Goal: Task Accomplishment & Management: Use online tool/utility

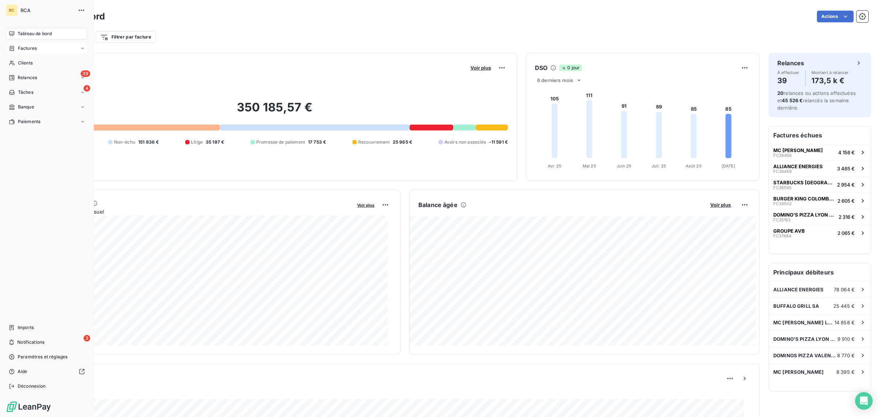
click at [48, 48] on div "Factures" at bounding box center [47, 49] width 82 height 12
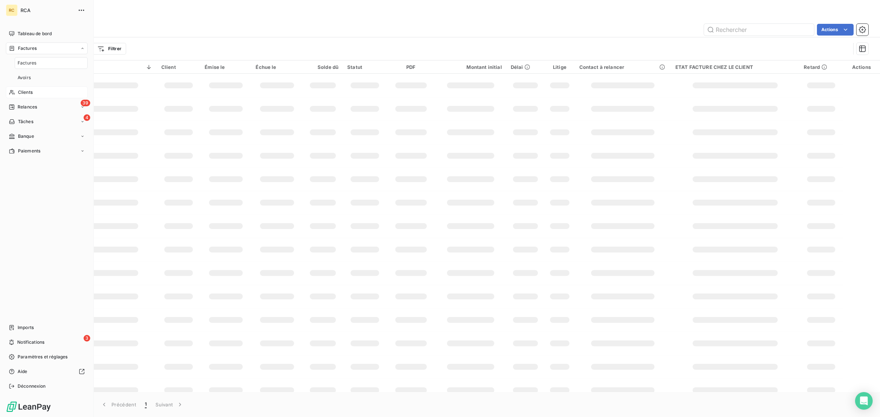
click at [29, 91] on span "Clients" at bounding box center [25, 92] width 15 height 7
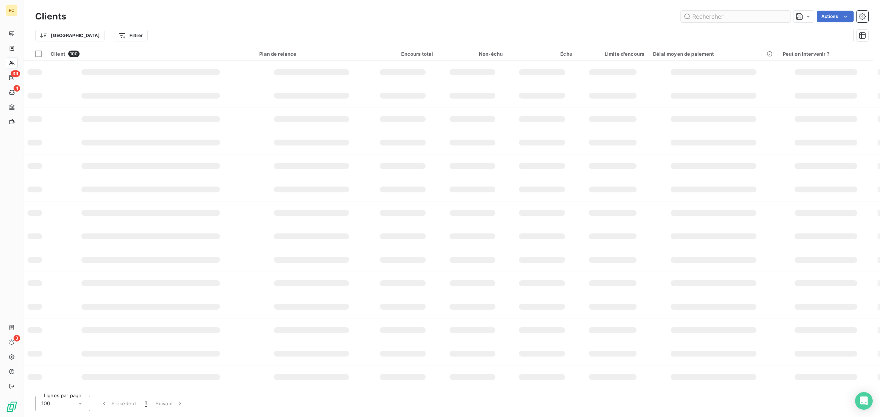
click at [743, 19] on input "text" at bounding box center [735, 17] width 110 height 12
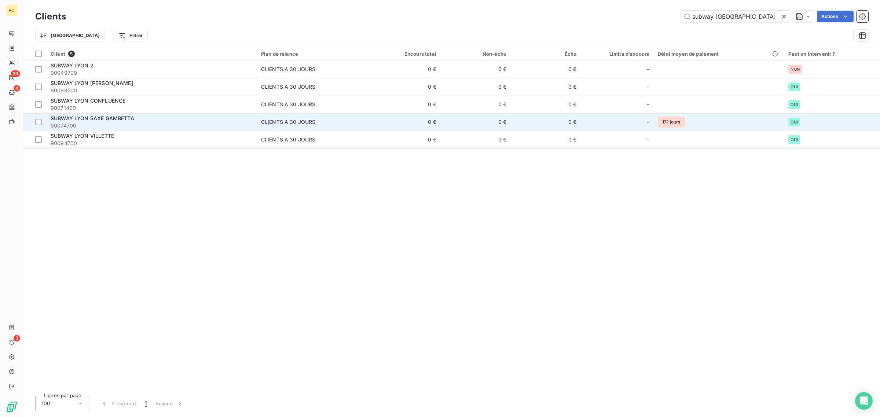
type input "subway lyon"
click at [164, 121] on div "SUBWAY LYON SAXE GAMBETTA" at bounding box center [152, 118] width 202 height 7
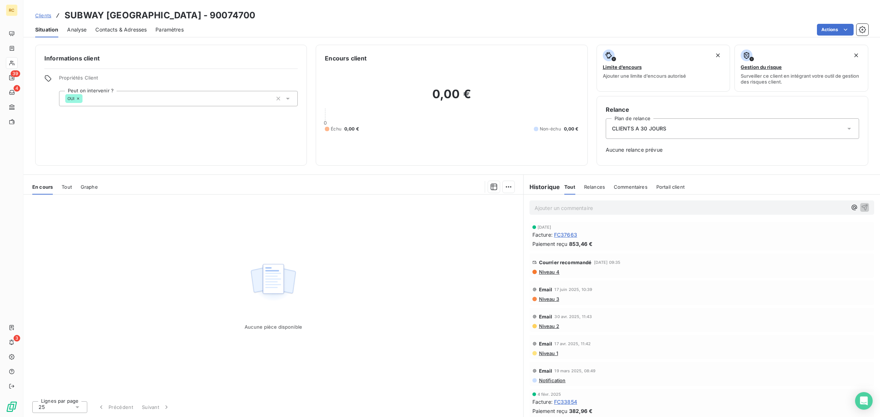
click at [69, 181] on div "Tout" at bounding box center [67, 186] width 10 height 15
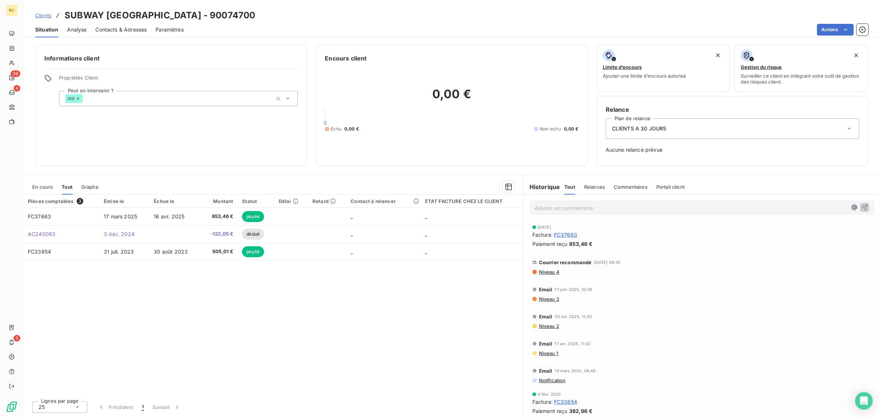
click at [73, 28] on span "Analyse" at bounding box center [76, 29] width 19 height 7
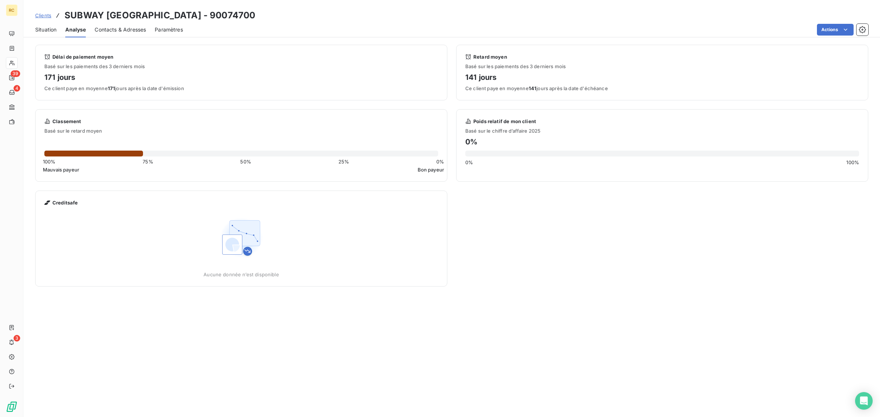
click at [45, 30] on span "Situation" at bounding box center [45, 29] width 21 height 7
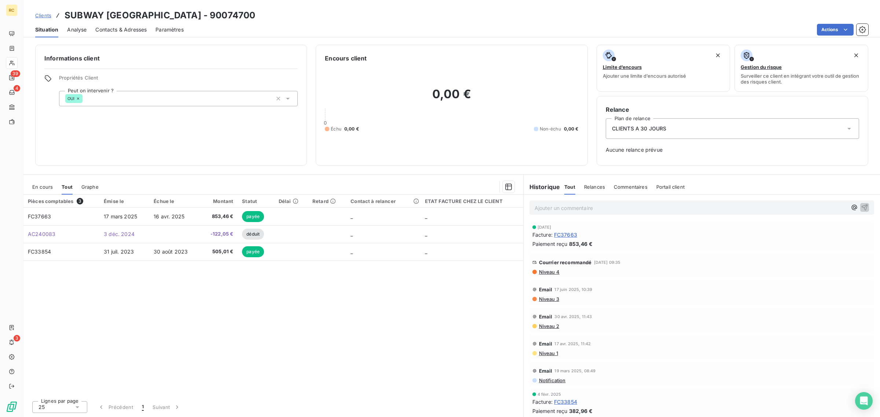
click at [83, 32] on span "Analyse" at bounding box center [76, 29] width 19 height 7
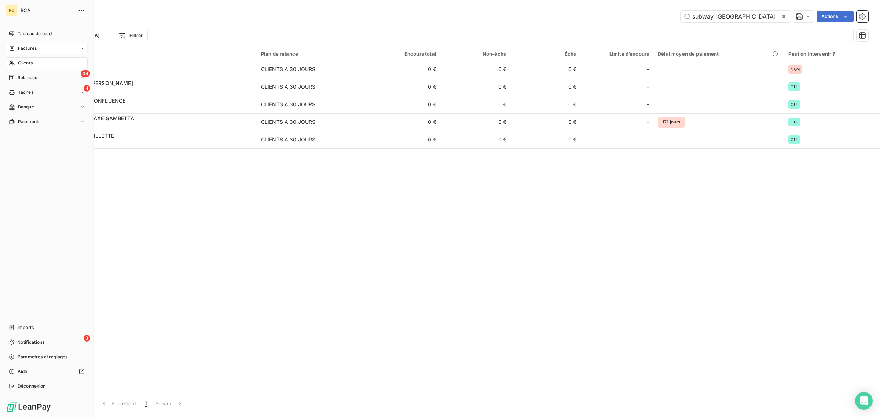
click at [16, 47] on div "Factures" at bounding box center [23, 48] width 28 height 7
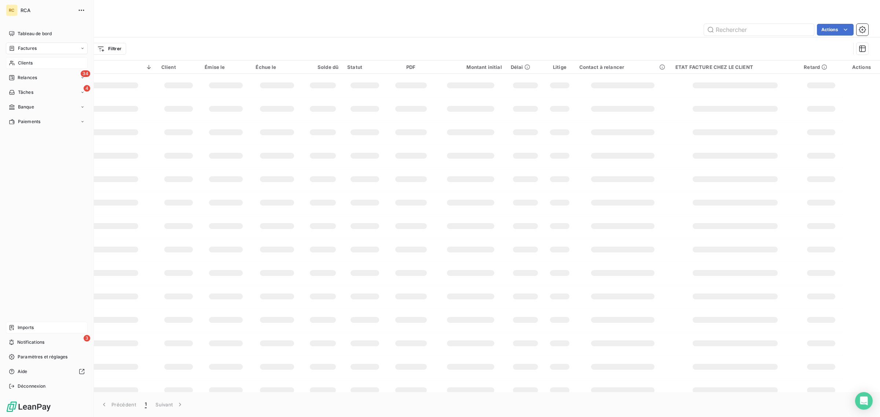
click at [11, 329] on icon at bounding box center [12, 328] width 6 height 6
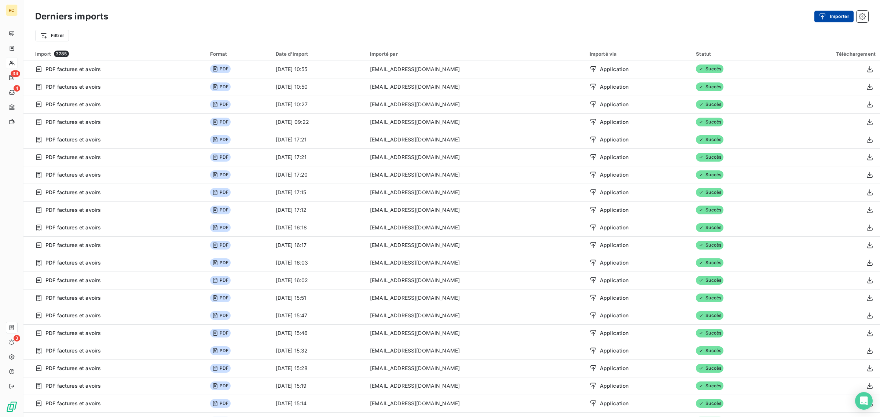
click at [827, 16] on div "button" at bounding box center [824, 16] width 11 height 7
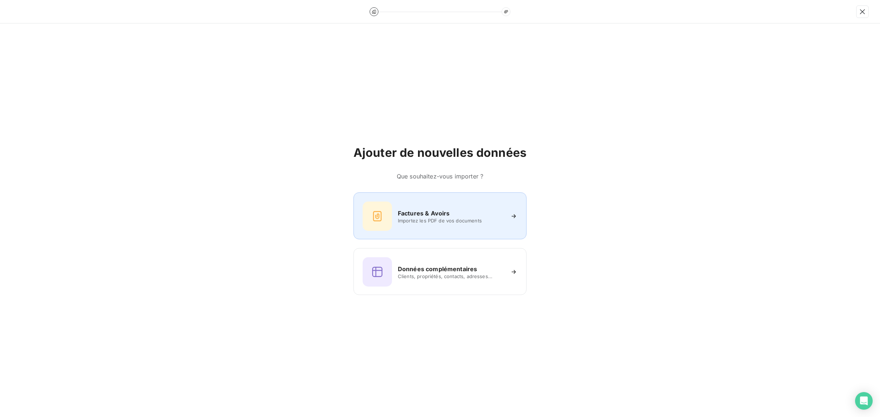
click at [419, 218] on span "Importez les PDF de vos documents" at bounding box center [451, 221] width 106 height 6
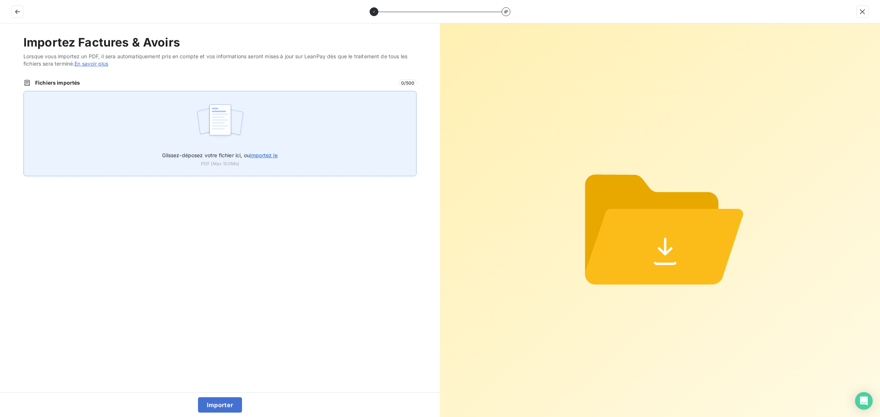
click at [202, 112] on img at bounding box center [220, 123] width 49 height 47
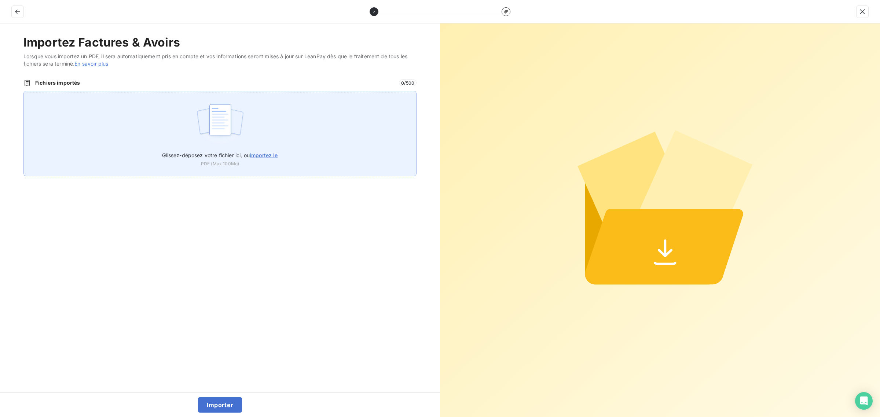
type input "C:\fakepath\FC38796.pdf"
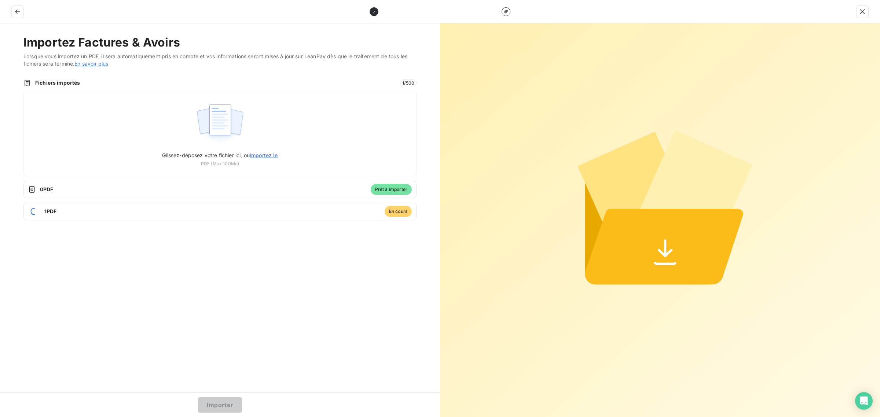
click at [216, 402] on button "Importer" at bounding box center [220, 404] width 44 height 15
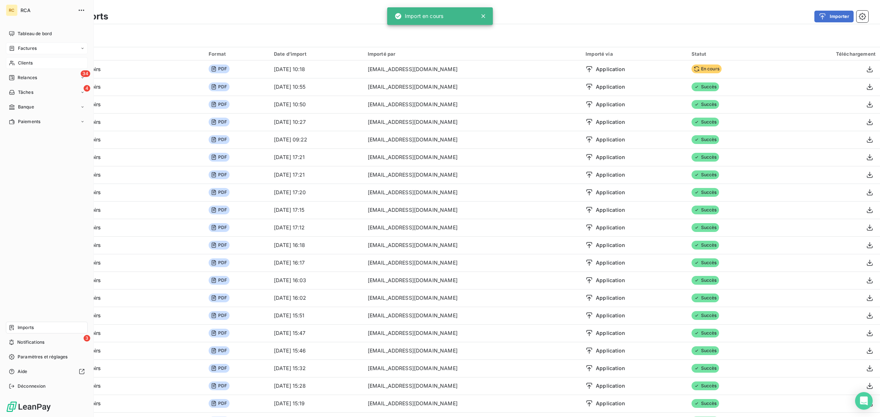
click at [6, 48] on div "Factures" at bounding box center [47, 49] width 82 height 12
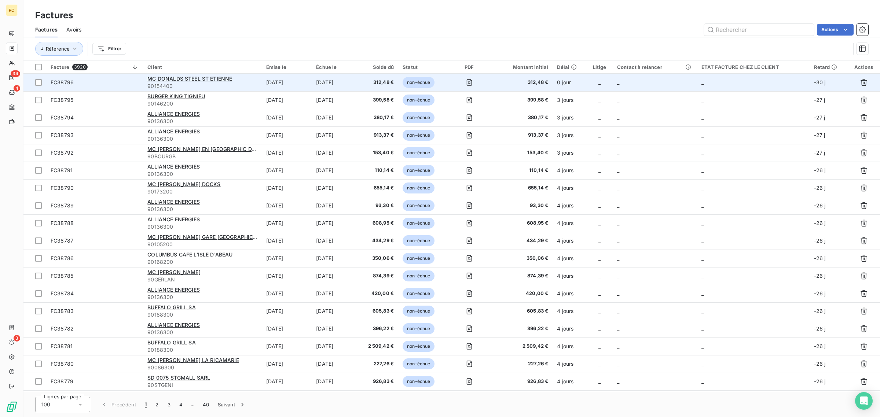
click at [117, 82] on span "FC38796" at bounding box center [95, 82] width 88 height 7
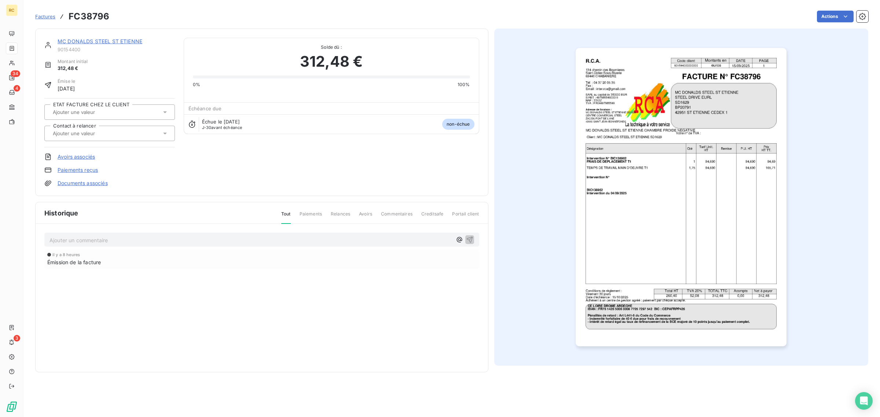
click at [84, 183] on link "Documents associés" at bounding box center [83, 183] width 50 height 7
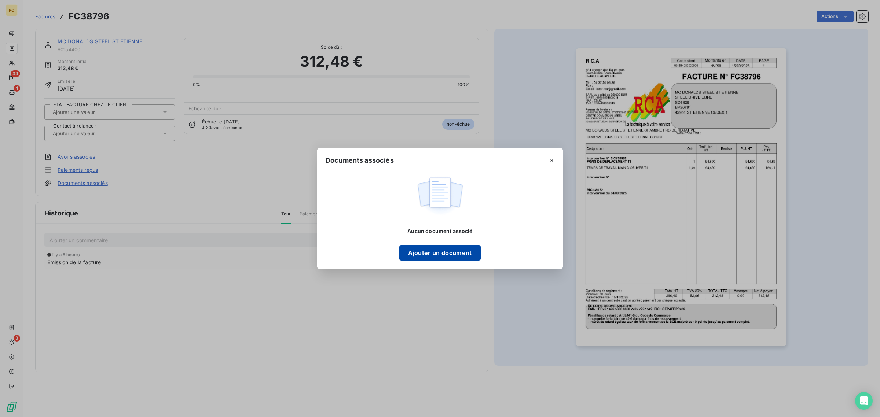
click at [427, 257] on button "Ajouter un document" at bounding box center [439, 252] width 81 height 15
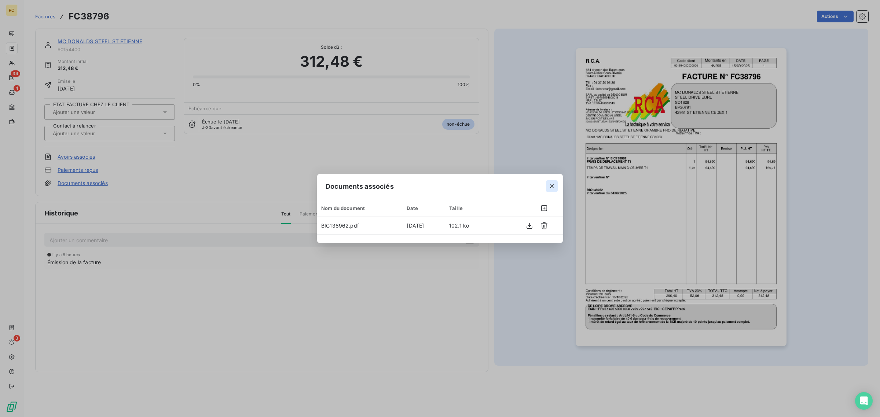
click at [552, 187] on icon "button" at bounding box center [552, 186] width 4 height 4
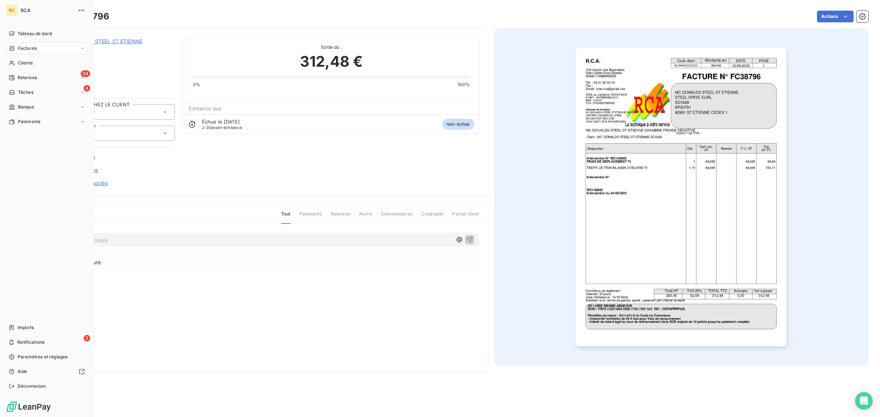
click at [32, 49] on span "Factures" at bounding box center [27, 48] width 19 height 7
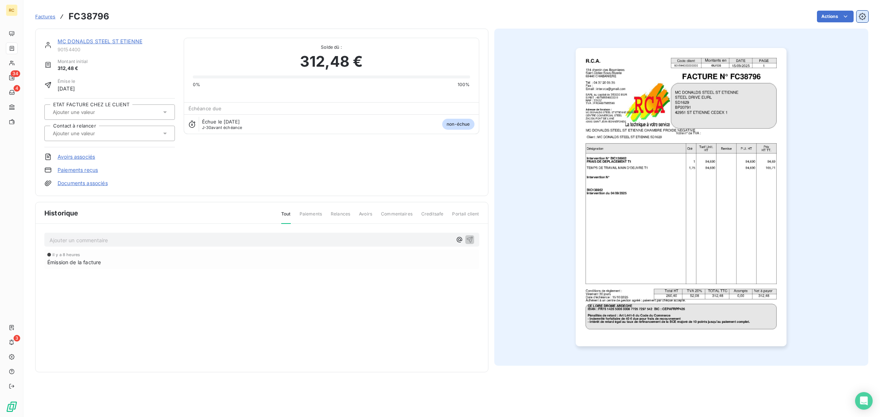
click at [862, 19] on icon "button" at bounding box center [862, 16] width 7 height 7
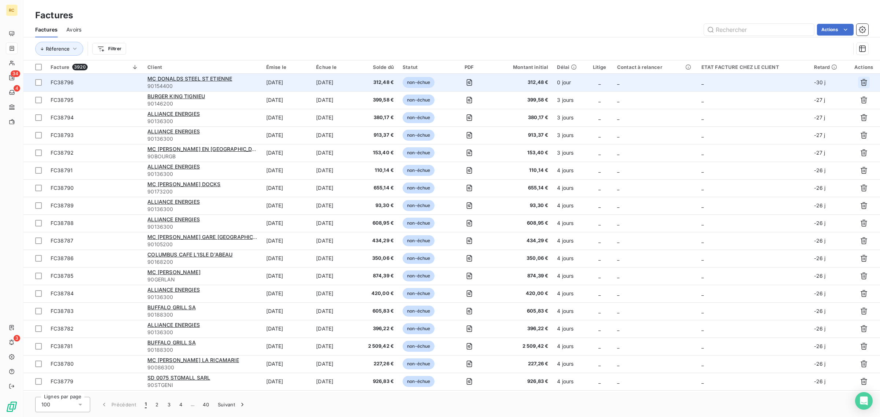
click at [864, 81] on icon "button" at bounding box center [863, 82] width 7 height 7
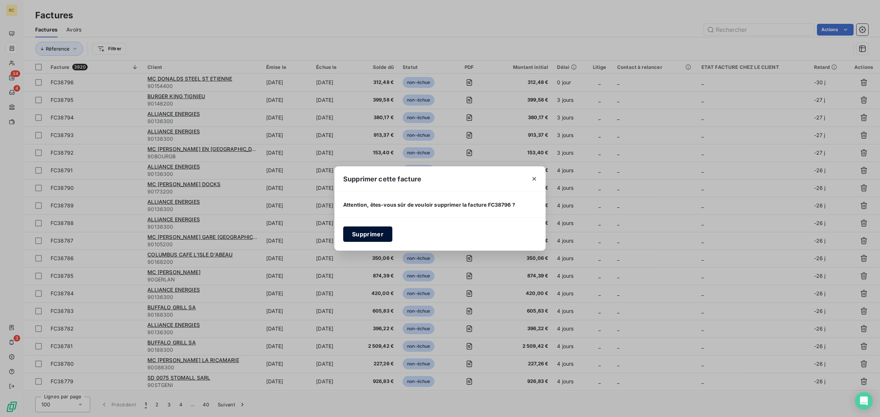
click at [365, 232] on button "Supprimer" at bounding box center [367, 234] width 49 height 15
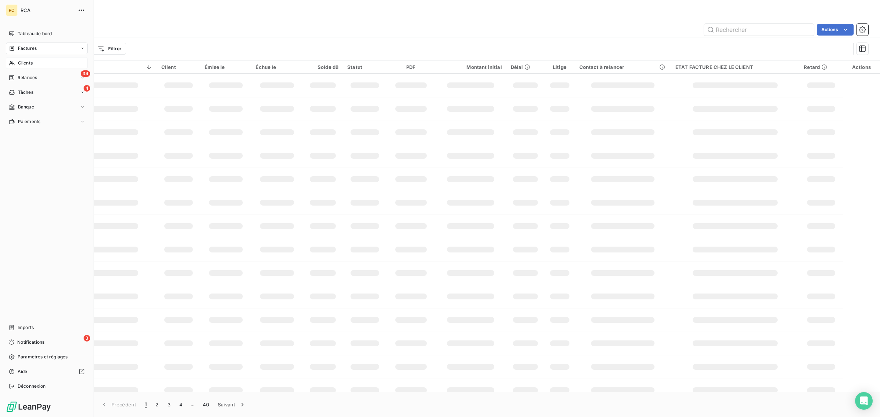
click at [25, 61] on span "Clients" at bounding box center [25, 63] width 15 height 7
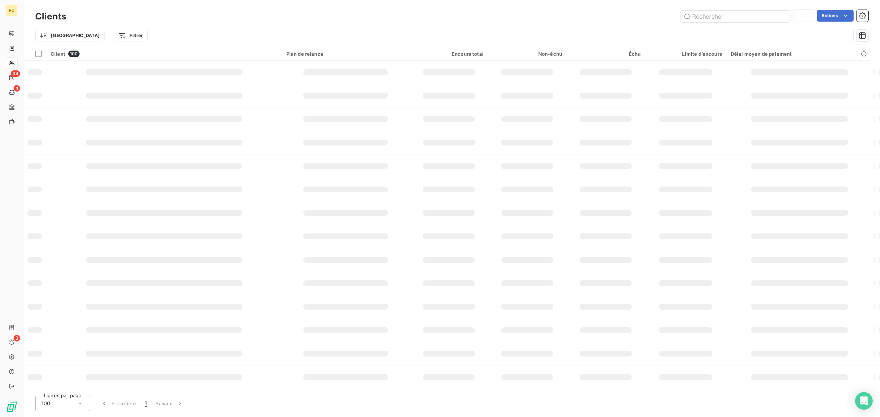
type input "subway lyon"
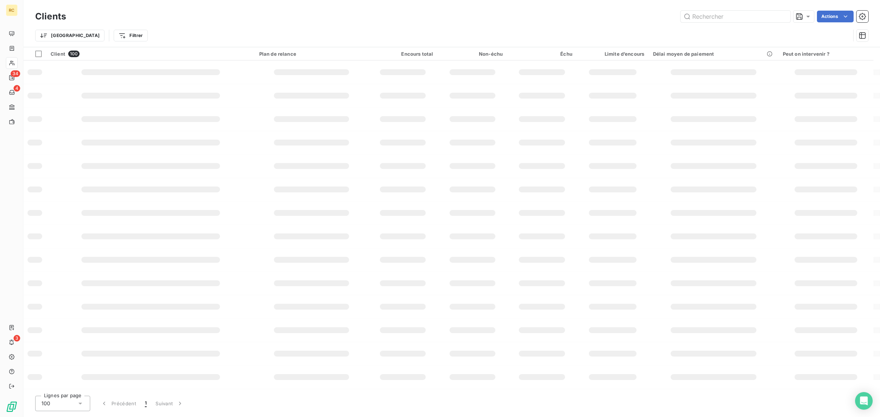
click at [747, 35] on div "Trier Filtrer" at bounding box center [442, 36] width 815 height 14
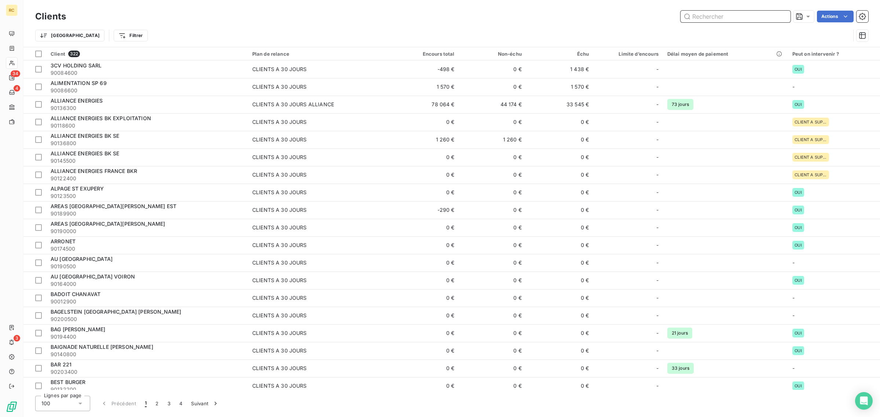
click at [736, 16] on input "text" at bounding box center [735, 17] width 110 height 12
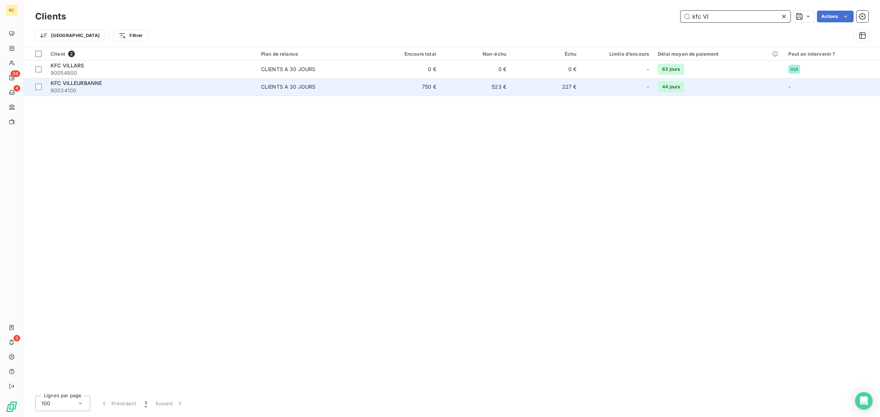
type input "kfc VI"
click at [110, 91] on span "90034100" at bounding box center [152, 90] width 202 height 7
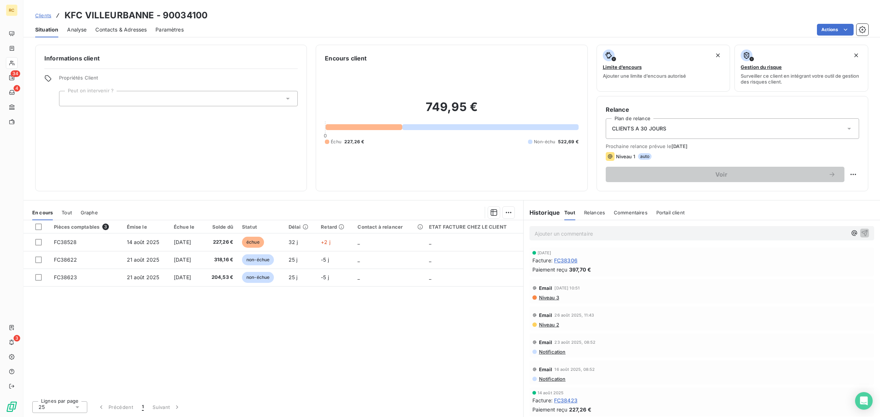
click at [78, 27] on span "Analyse" at bounding box center [76, 29] width 19 height 7
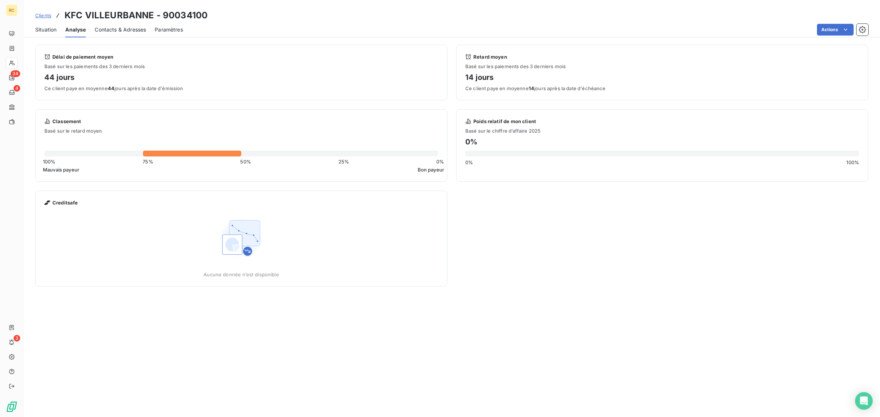
drag, startPoint x: 43, startPoint y: 27, endPoint x: 57, endPoint y: 4, distance: 27.5
click at [43, 27] on span "Situation" at bounding box center [45, 29] width 21 height 7
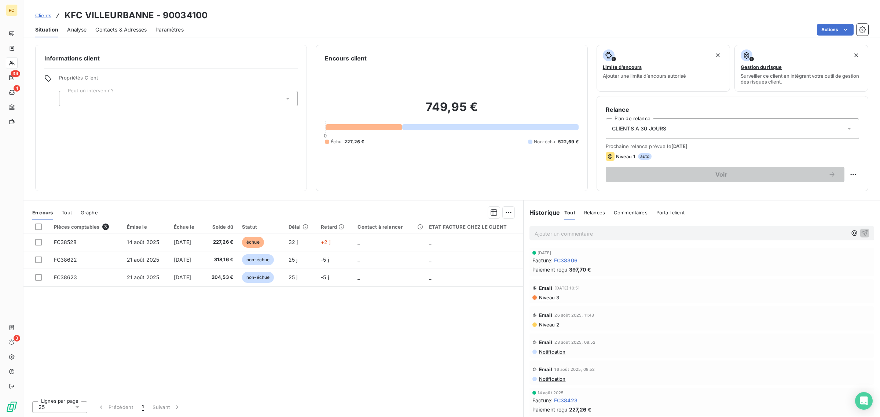
click at [118, 26] on span "Contacts & Adresses" at bounding box center [120, 29] width 51 height 7
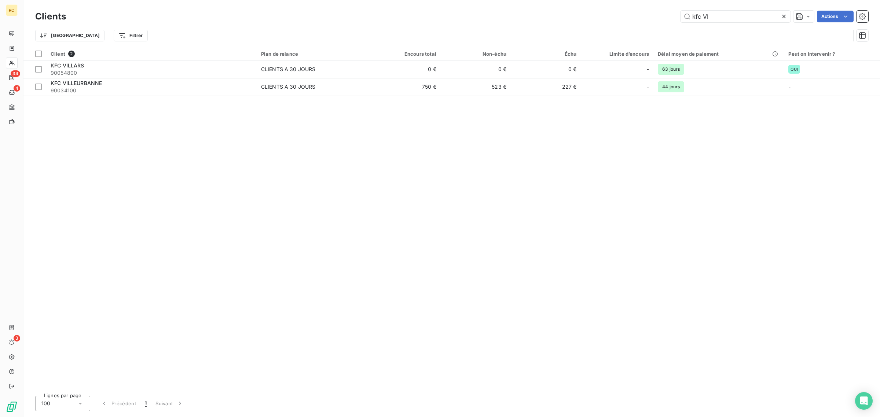
click at [782, 17] on icon at bounding box center [783, 16] width 7 height 7
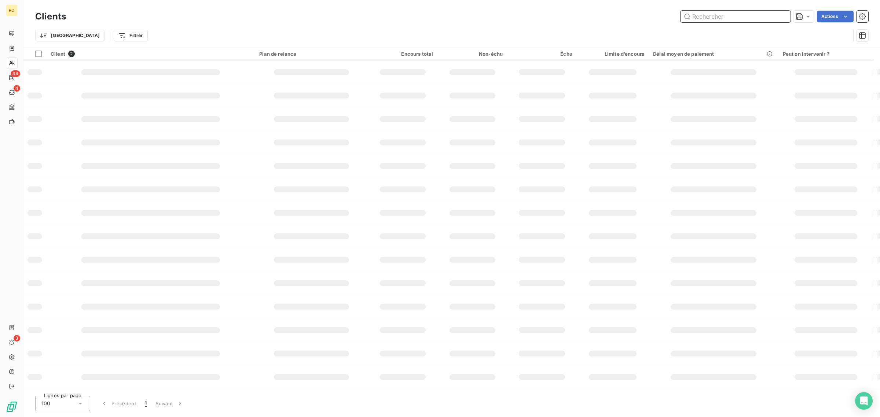
click at [739, 20] on input "text" at bounding box center [735, 17] width 110 height 12
type input "M"
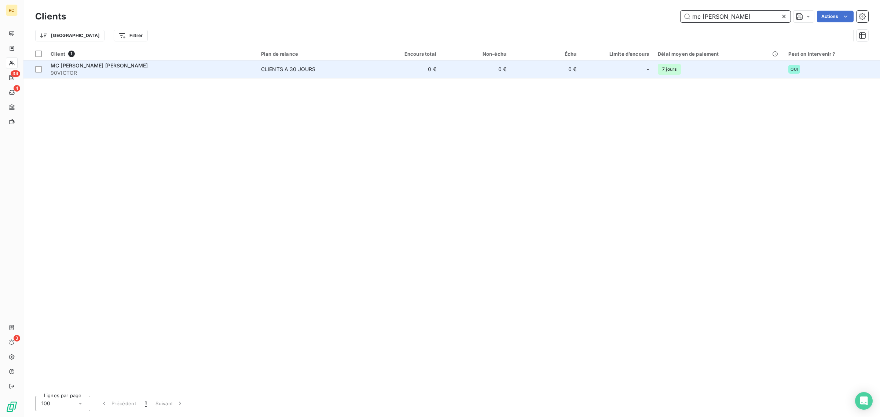
type input "mc donalds victo"
click at [199, 63] on div "MC DONALDS VICTOR HUGO" at bounding box center [152, 65] width 202 height 7
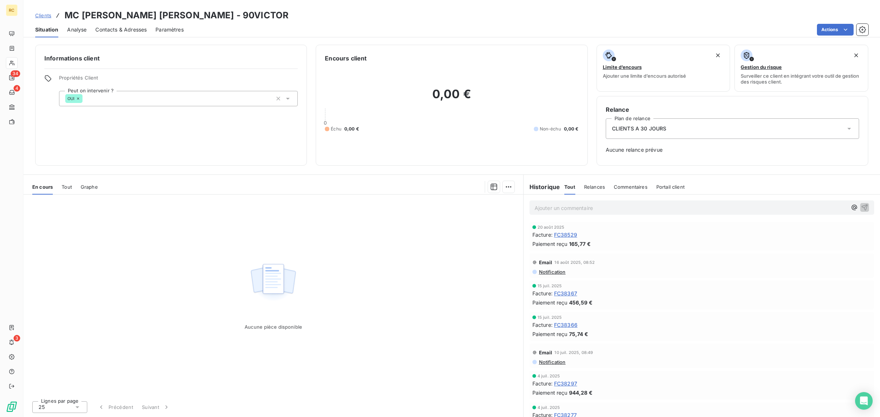
click at [74, 34] on div "Analyse" at bounding box center [76, 29] width 19 height 15
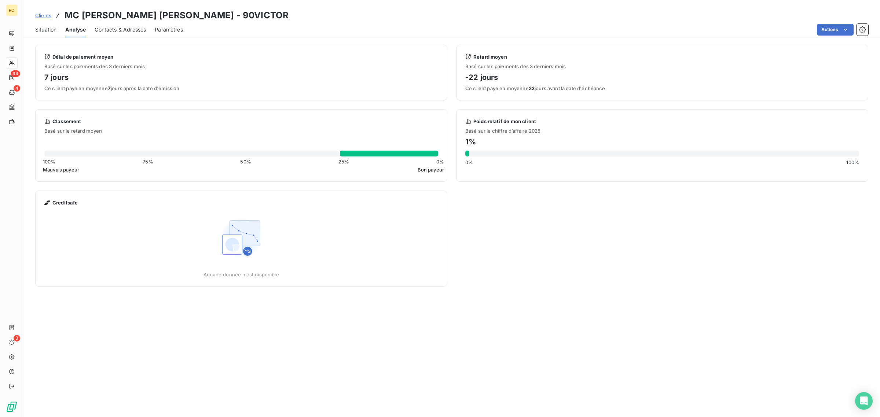
click at [54, 29] on span "Situation" at bounding box center [45, 29] width 21 height 7
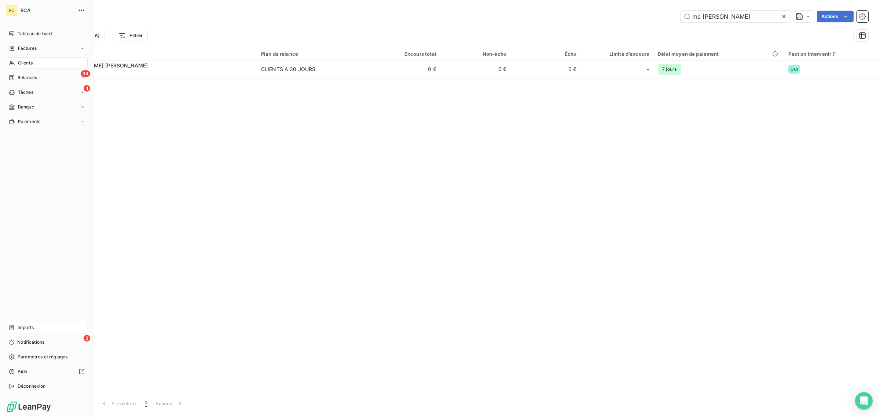
click at [27, 326] on span "Imports" at bounding box center [26, 327] width 16 height 7
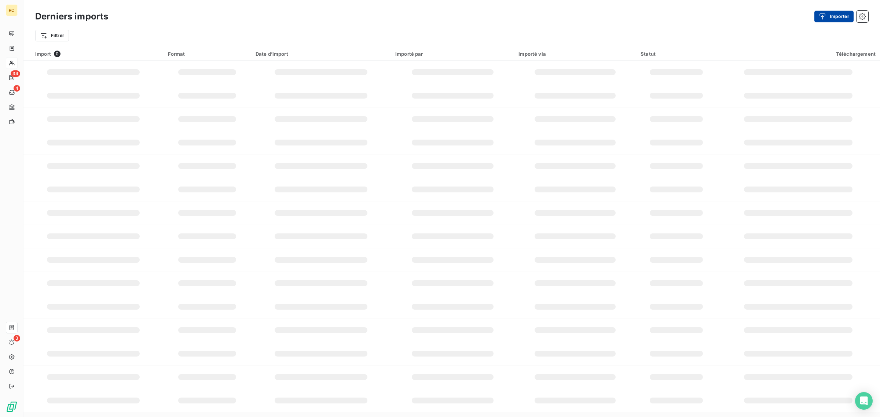
click at [826, 17] on div "button" at bounding box center [824, 16] width 11 height 7
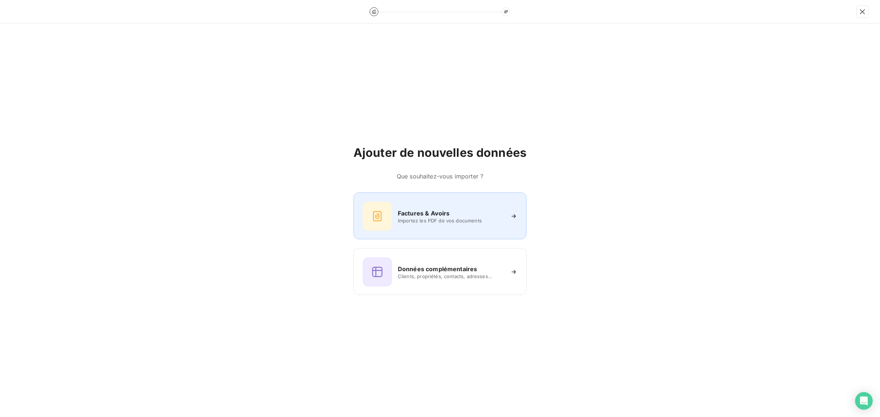
click at [420, 227] on div "Factures & Avoirs Importez les PDF de vos documents" at bounding box center [440, 216] width 155 height 29
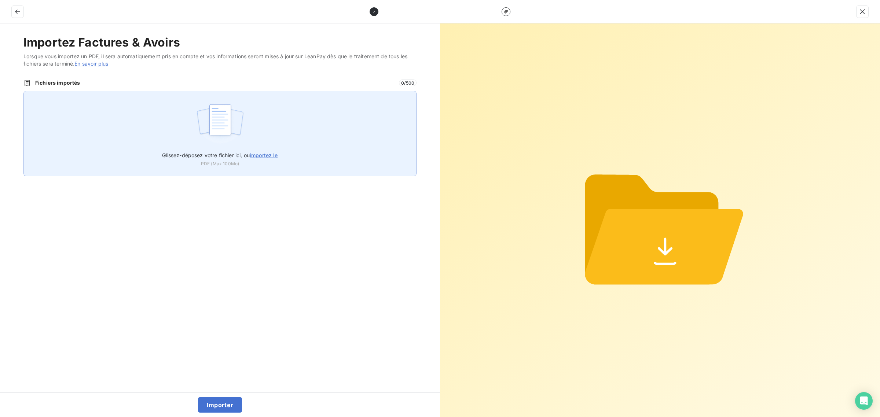
click at [260, 118] on div "Glissez-déposez votre fichier ici, ou importez le PDF (Max 100Mo)" at bounding box center [219, 133] width 393 height 85
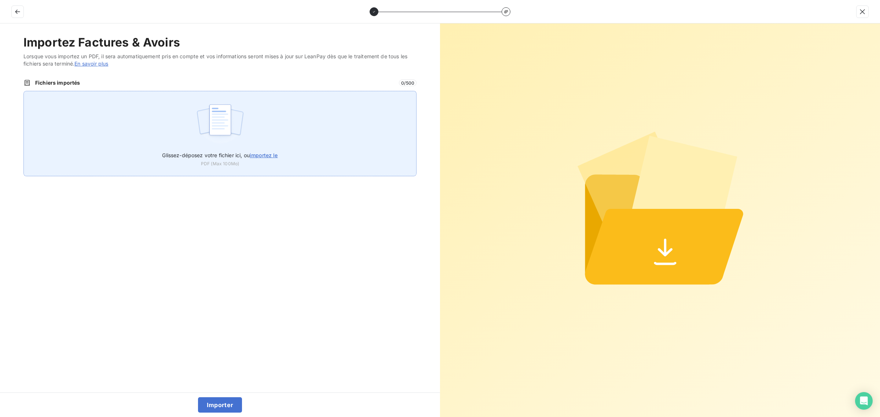
type input "C:\fakepath\FC38796.pdf"
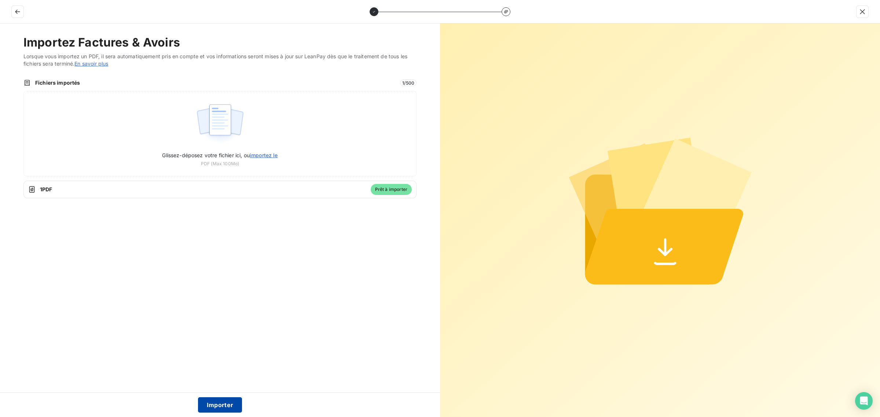
click at [231, 405] on button "Importer" at bounding box center [220, 404] width 44 height 15
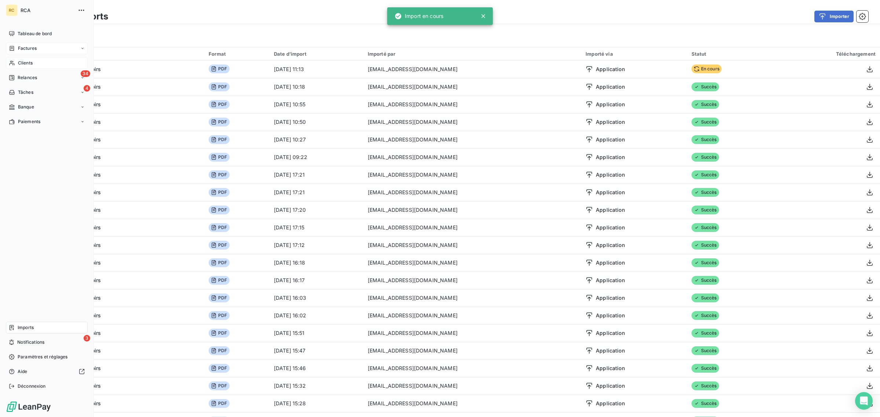
click at [14, 49] on icon at bounding box center [12, 48] width 6 height 6
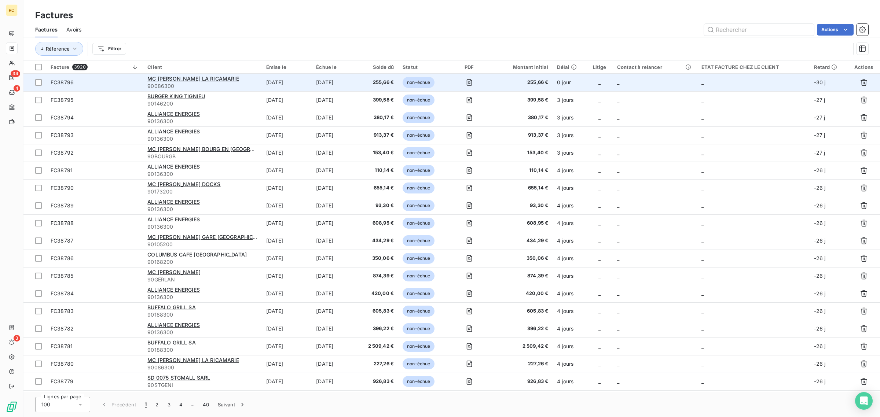
click at [108, 81] on span "FC38796" at bounding box center [95, 82] width 88 height 7
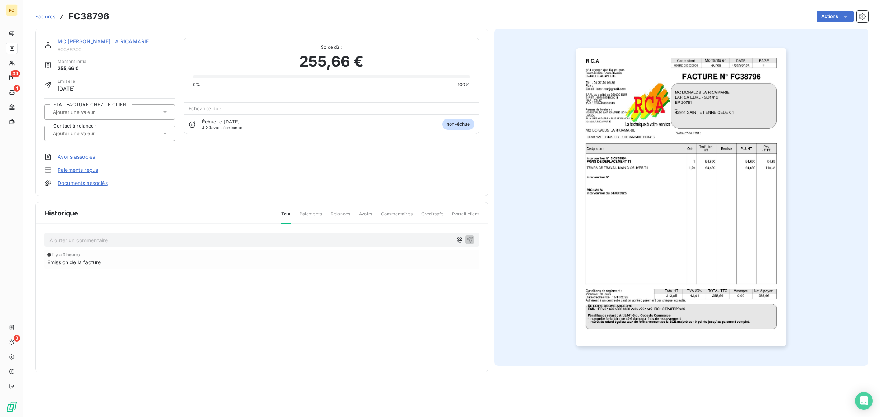
click at [95, 178] on div "MC [PERSON_NAME] LA RICAMARIE 90086300 Montant initial 255,66 € Émise le [DATE]…" at bounding box center [109, 112] width 130 height 149
click at [98, 179] on div "MC [PERSON_NAME] LA RICAMARIE 90086300 Montant initial 255,66 € Émise le [DATE]…" at bounding box center [109, 112] width 130 height 149
click at [94, 182] on link "Documents associés" at bounding box center [83, 183] width 50 height 7
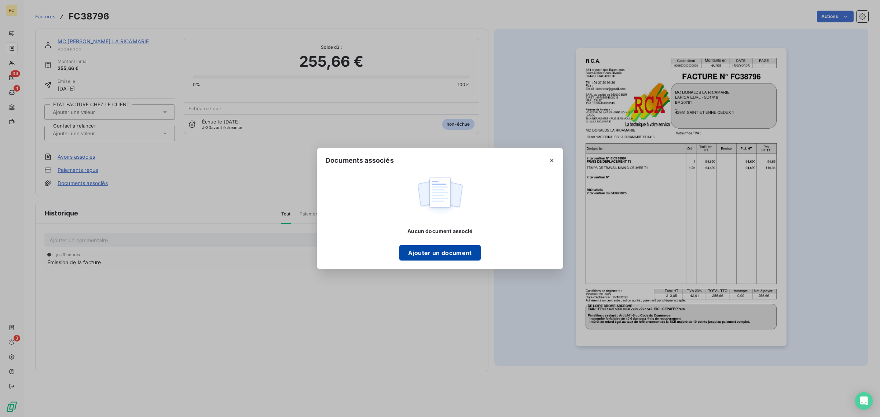
click at [456, 246] on button "Ajouter un document" at bounding box center [439, 252] width 81 height 15
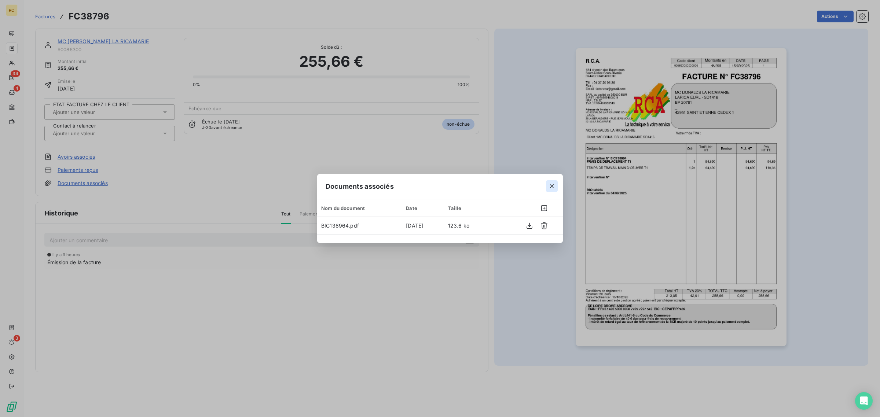
click at [552, 184] on icon "button" at bounding box center [551, 186] width 7 height 7
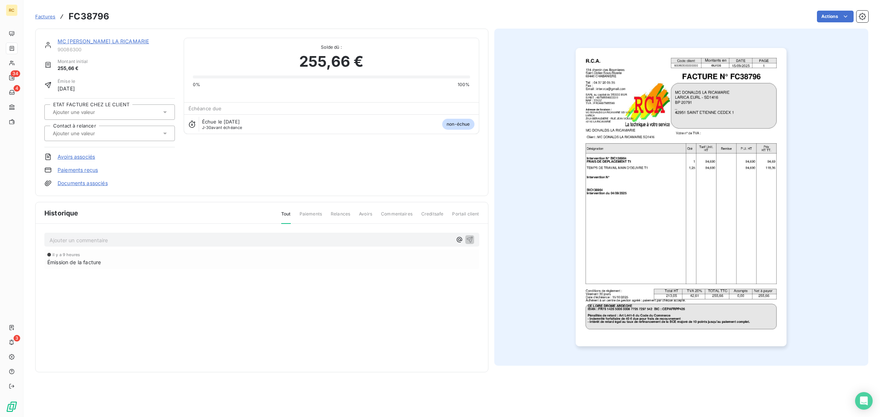
click at [687, 185] on img "button" at bounding box center [681, 197] width 211 height 298
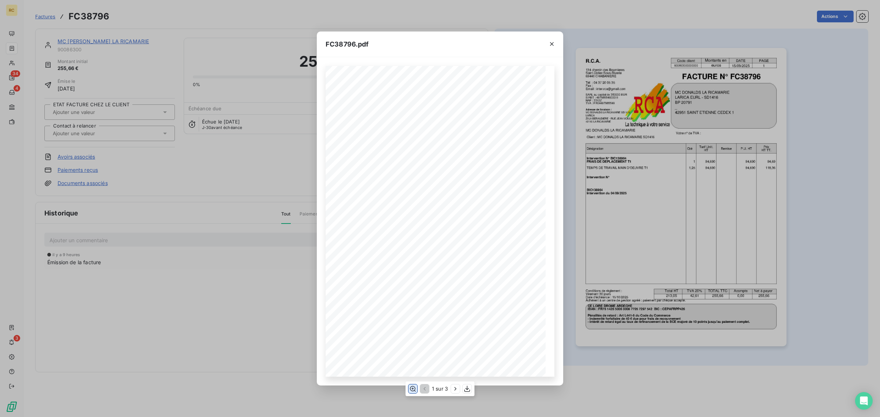
click at [413, 389] on icon "button" at bounding box center [413, 388] width 6 height 5
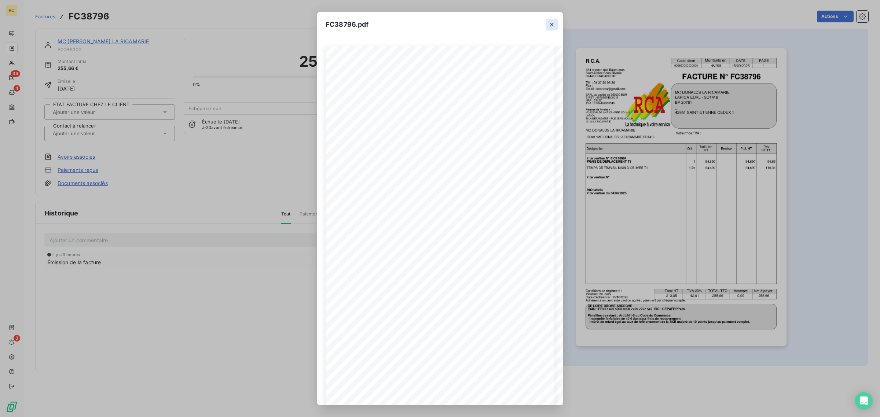
click at [551, 25] on icon "button" at bounding box center [552, 25] width 4 height 4
